Goal: Information Seeking & Learning: Learn about a topic

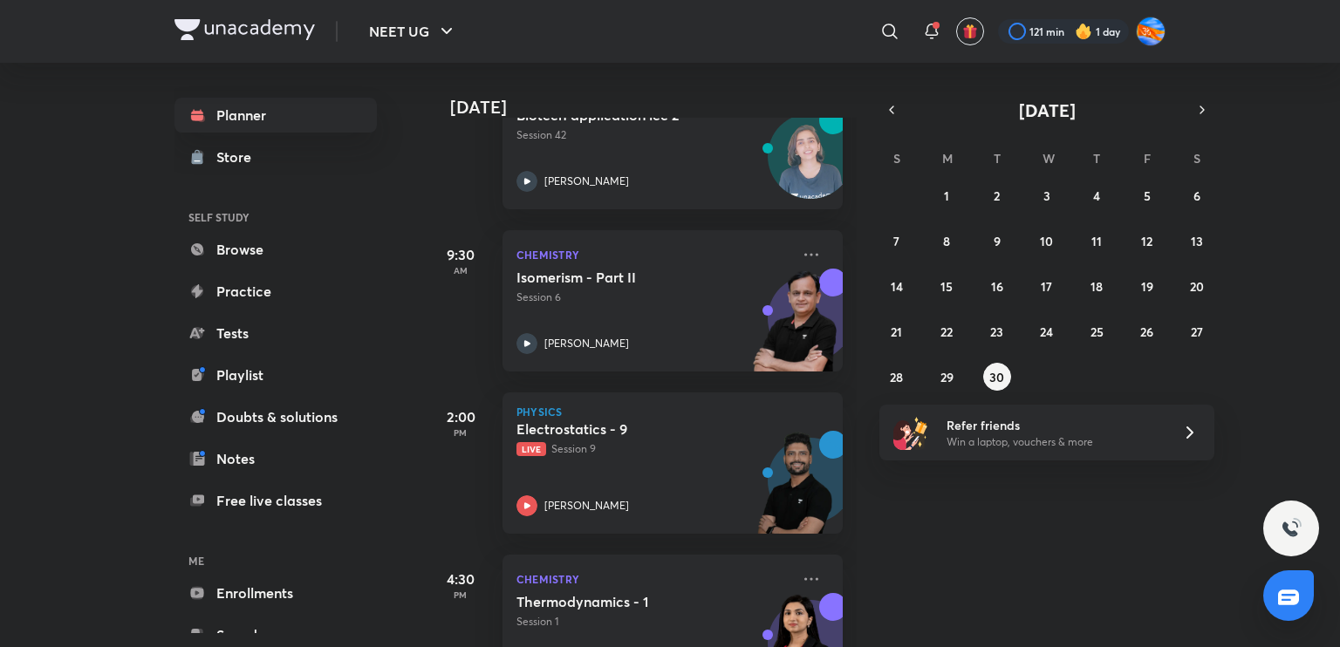
scroll to position [309, 0]
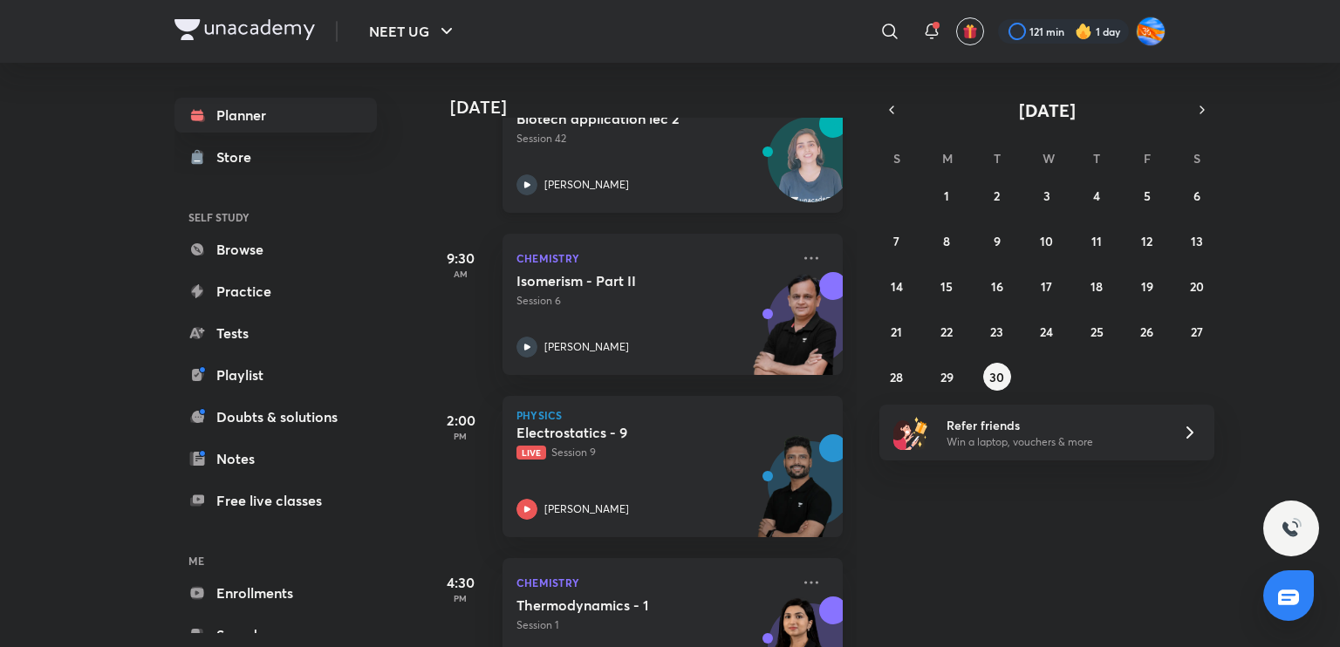
click at [602, 194] on div "[PERSON_NAME]" at bounding box center [653, 184] width 274 height 21
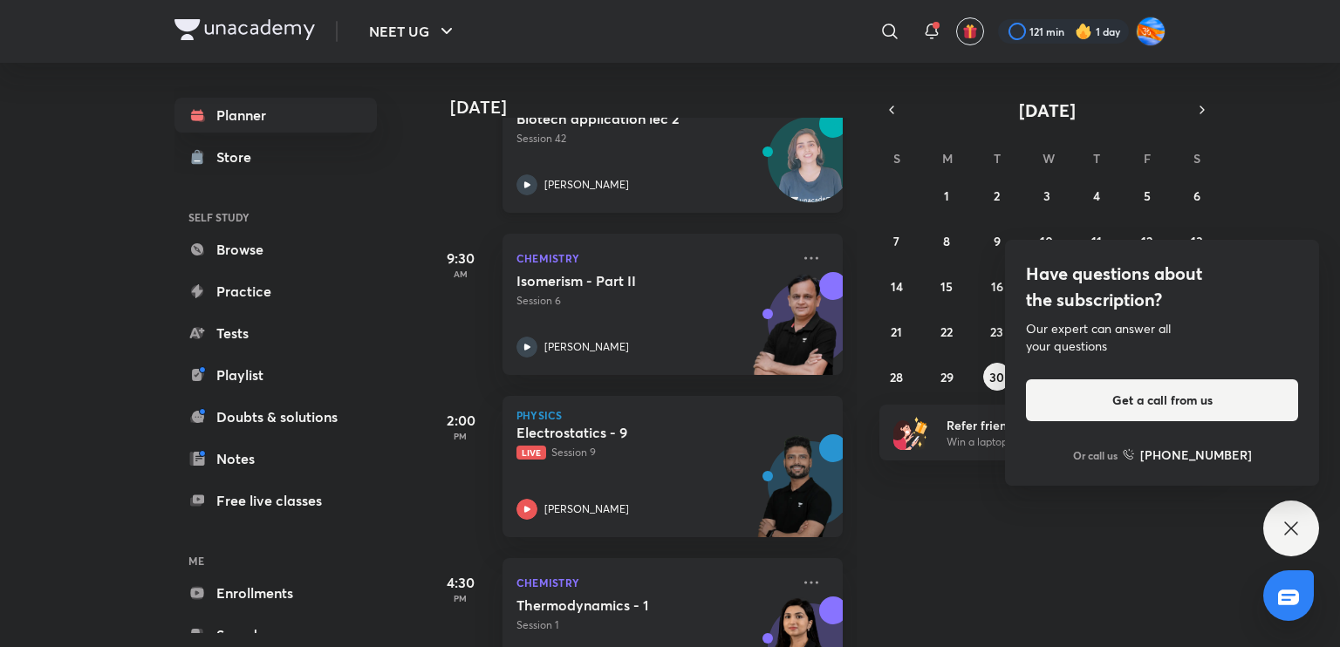
click at [569, 178] on p "[PERSON_NAME]" at bounding box center [586, 185] width 85 height 16
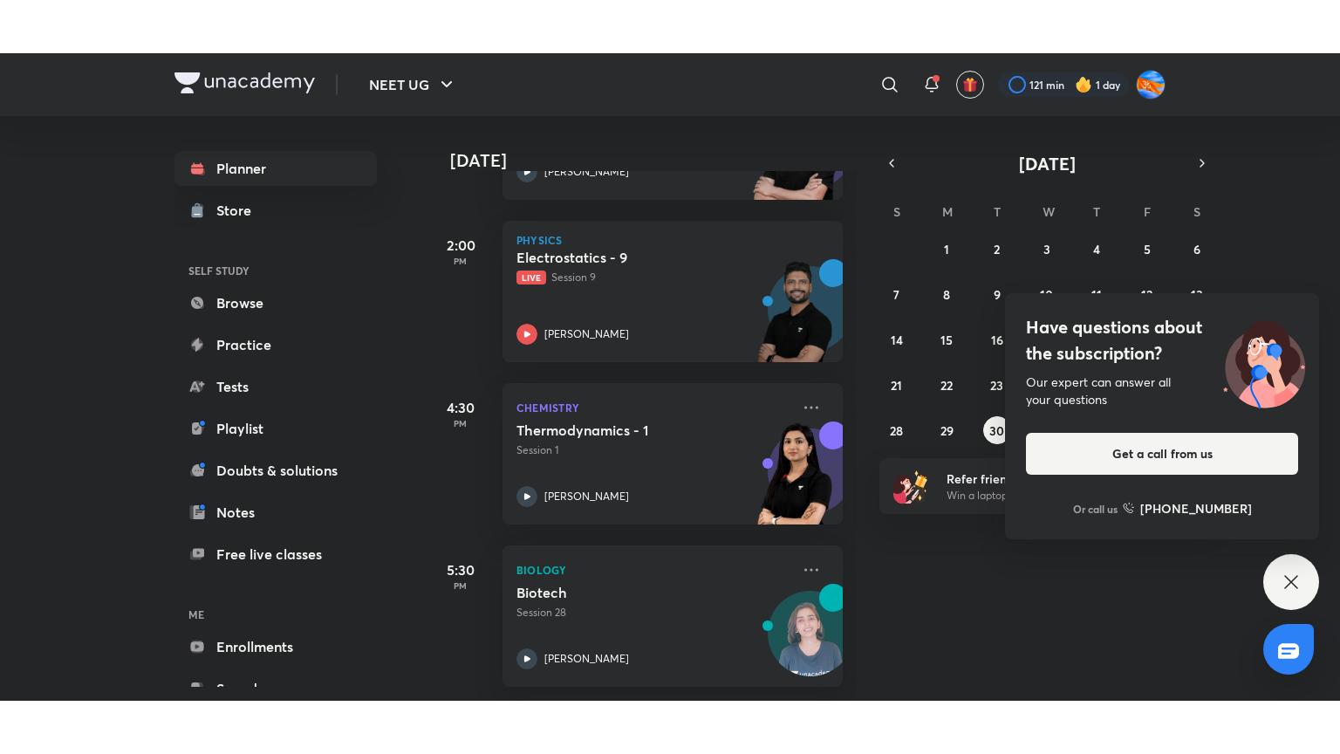
scroll to position [328, 0]
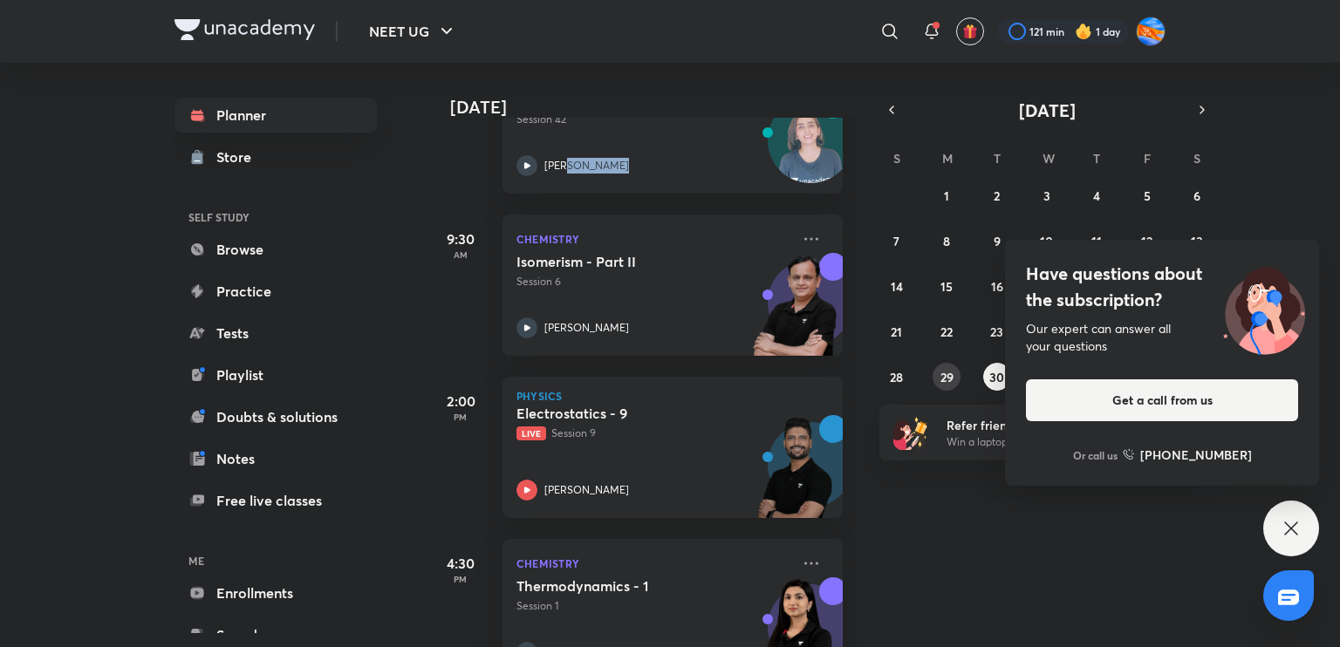
click at [941, 385] on button "29" at bounding box center [946, 377] width 28 height 28
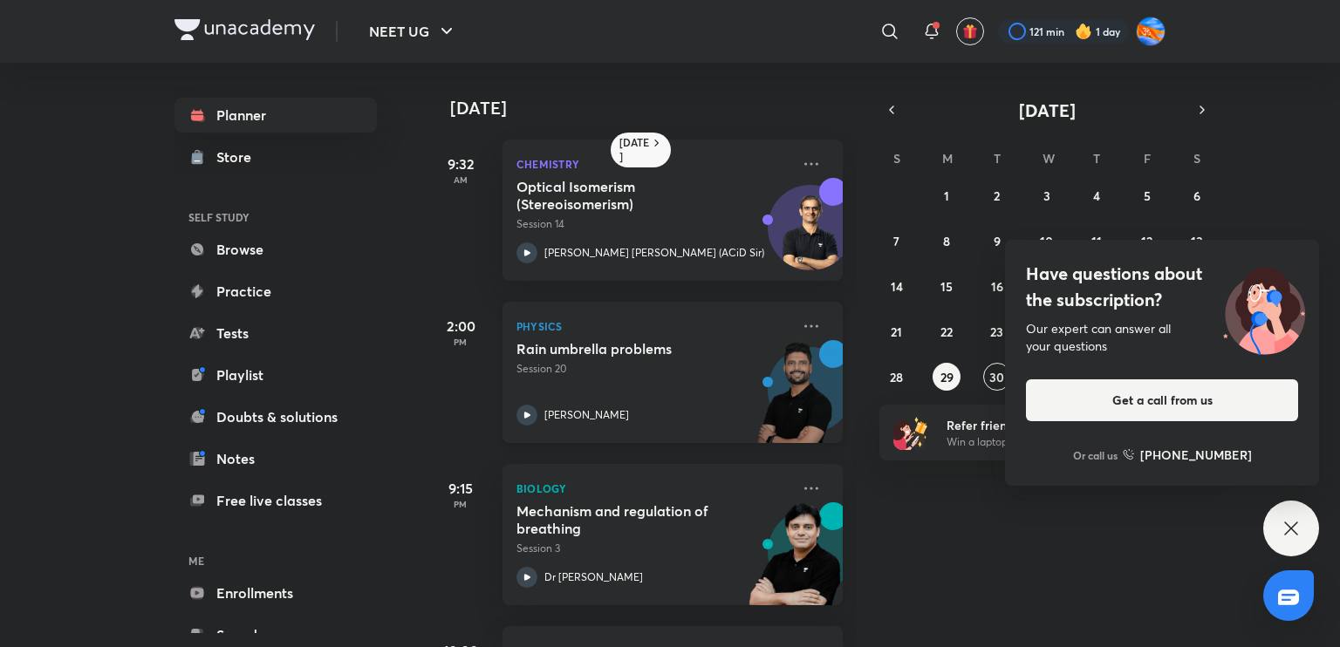
click at [679, 410] on div "[PERSON_NAME]" at bounding box center [653, 415] width 274 height 21
